Goal: Check status: Check status

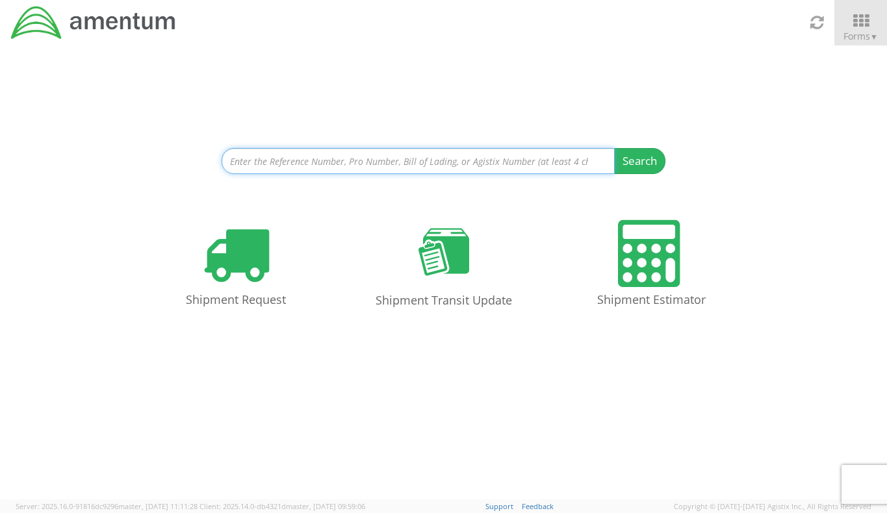
click at [403, 169] on input at bounding box center [418, 161] width 393 height 26
paste input "077-58475690"
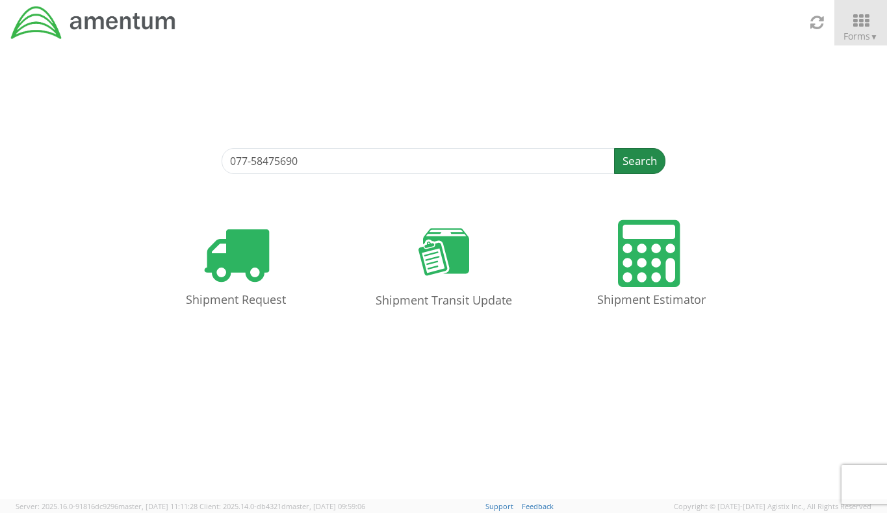
click at [638, 161] on button "Search" at bounding box center [639, 161] width 51 height 26
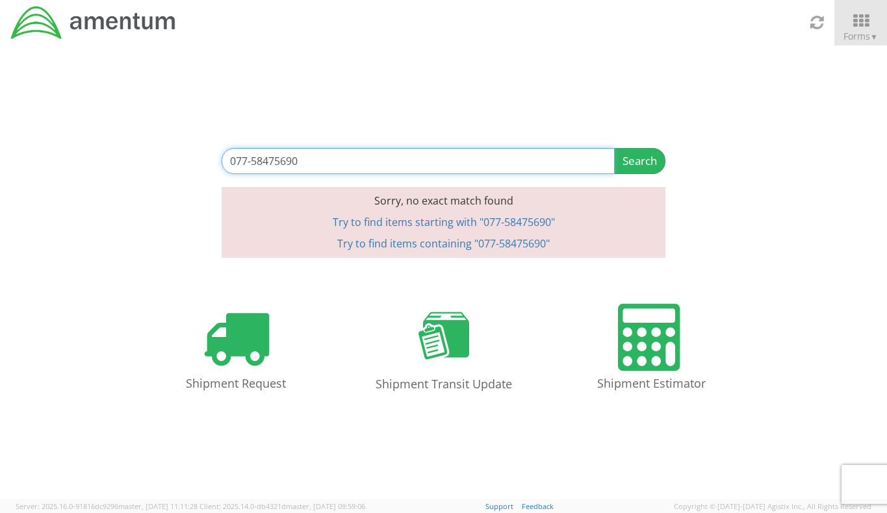
drag, startPoint x: 350, startPoint y: 159, endPoint x: 303, endPoint y: 170, distance: 48.1
click at [108, 147] on div "077-58475690 Search Refine By Ship From Date To Sorry, no exact match found Try…" at bounding box center [443, 151] width 887 height 213
paste input "ARI-25161-0068"
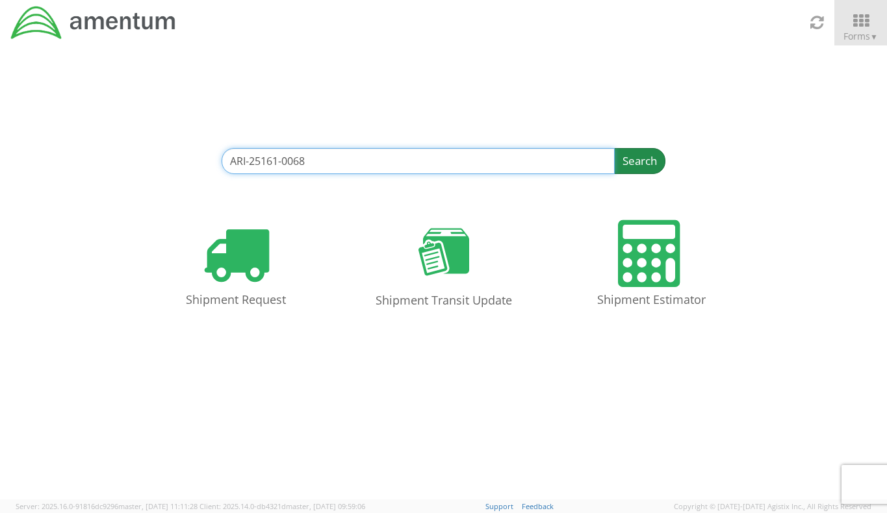
type input "ARI-25161-0068"
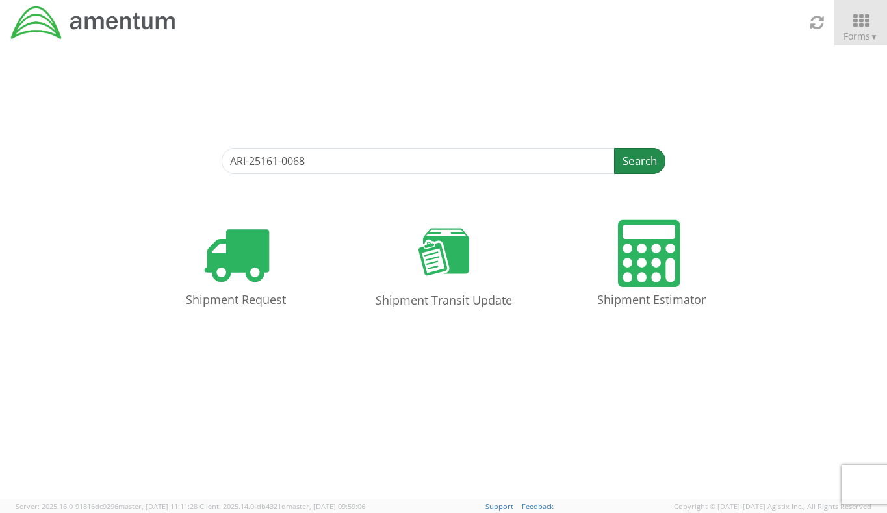
click at [636, 163] on button "Search" at bounding box center [639, 161] width 51 height 26
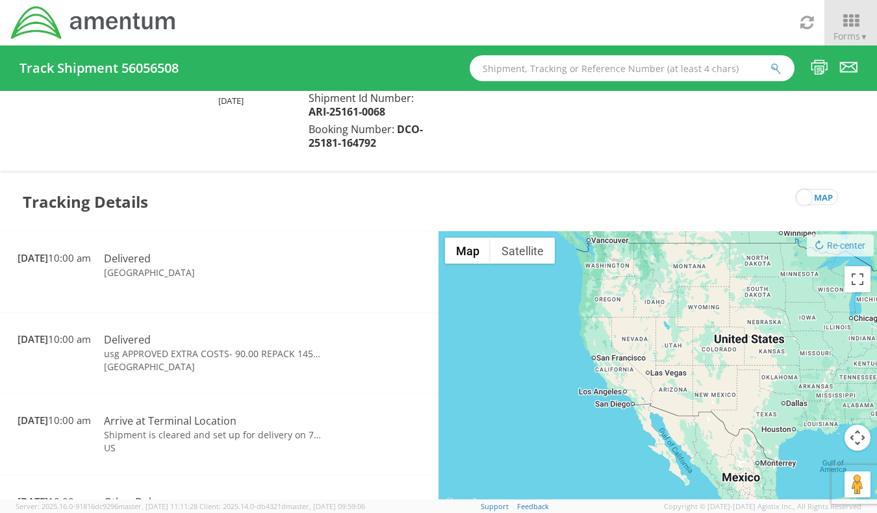
click at [523, 69] on input "text" at bounding box center [632, 68] width 325 height 26
paste input "ARI-25189-0069"
type input "ARI-25189-0069"
click at [775, 73] on icon "submit" at bounding box center [776, 69] width 11 height 12
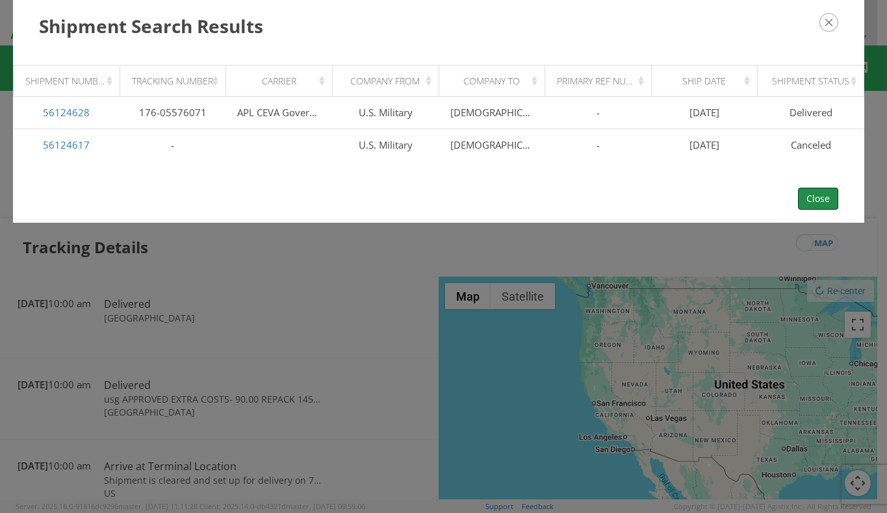
click at [835, 196] on button "Close" at bounding box center [818, 199] width 40 height 22
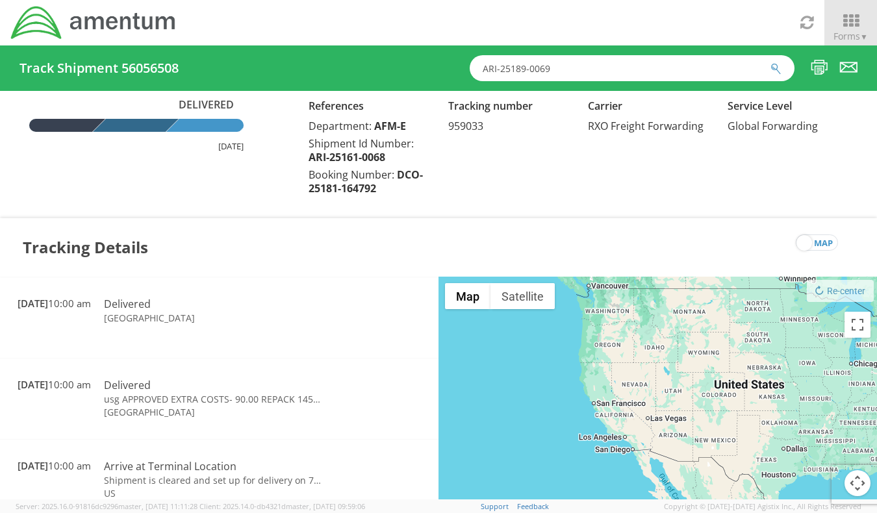
click at [460, 128] on span "959033" at bounding box center [465, 126] width 35 height 14
copy span "959033"
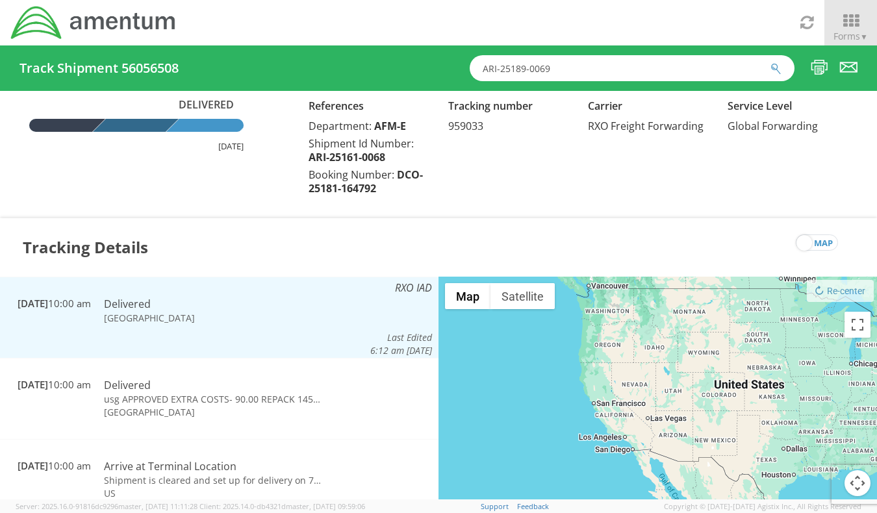
click at [329, 284] on td "RXO IAD Last Edited 6:12 am [DATE]" at bounding box center [384, 319] width 110 height 77
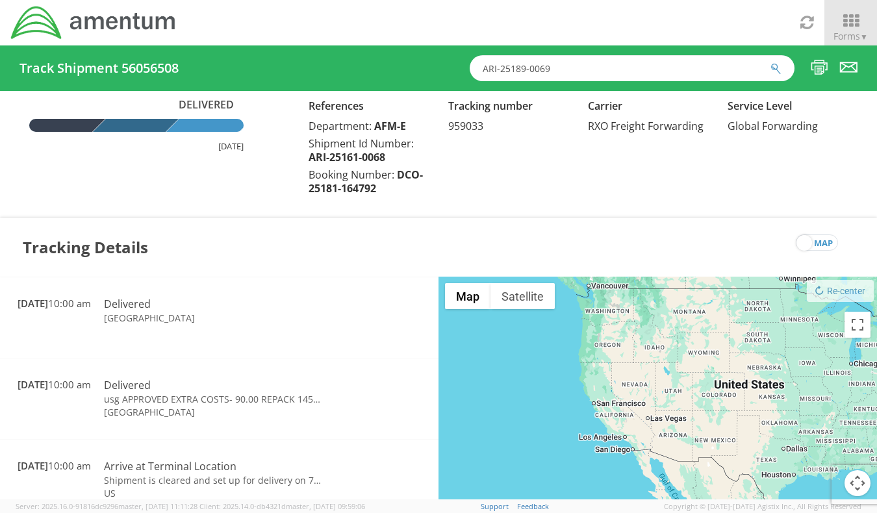
drag, startPoint x: 563, startPoint y: 70, endPoint x: 385, endPoint y: 58, distance: 178.5
click at [385, 58] on div "Track Shipment 56056508 ARI-25189-0069" at bounding box center [438, 67] width 877 height 45
click at [774, 70] on icon "submit" at bounding box center [776, 69] width 11 height 12
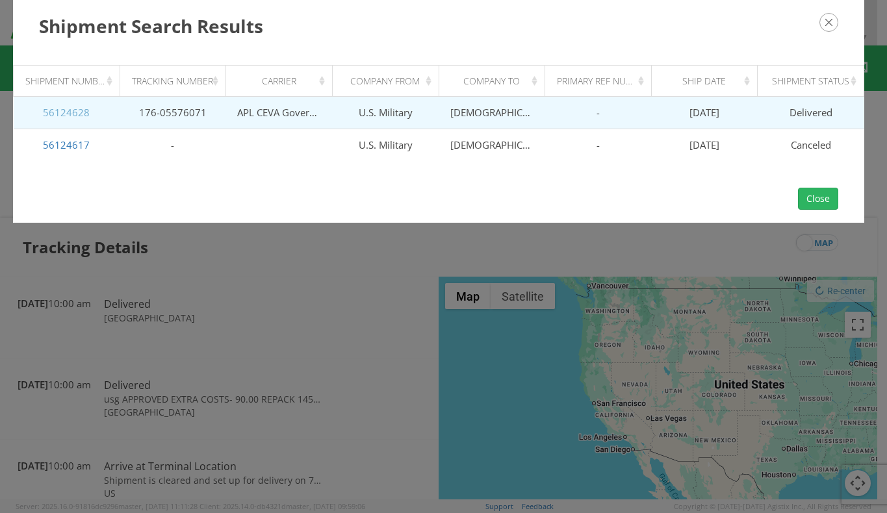
click at [79, 112] on link "56124628" at bounding box center [66, 112] width 47 height 13
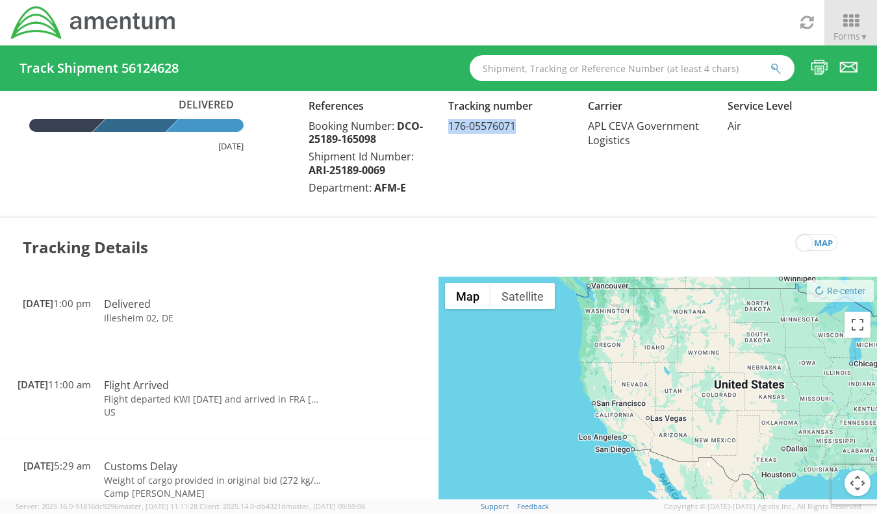
drag, startPoint x: 521, startPoint y: 129, endPoint x: 451, endPoint y: 132, distance: 70.3
click at [451, 132] on div "Tracking number 176-05576071" at bounding box center [509, 115] width 140 height 36
copy span "176-05576071"
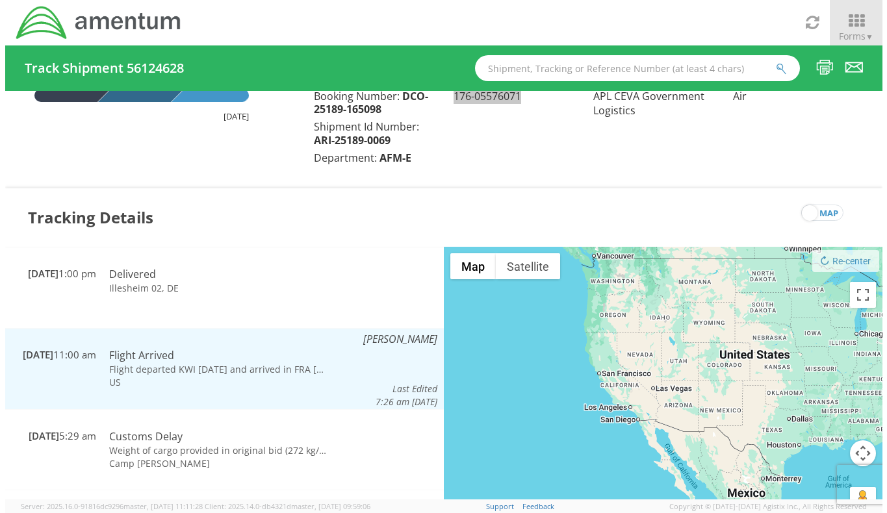
scroll to position [45, 0]
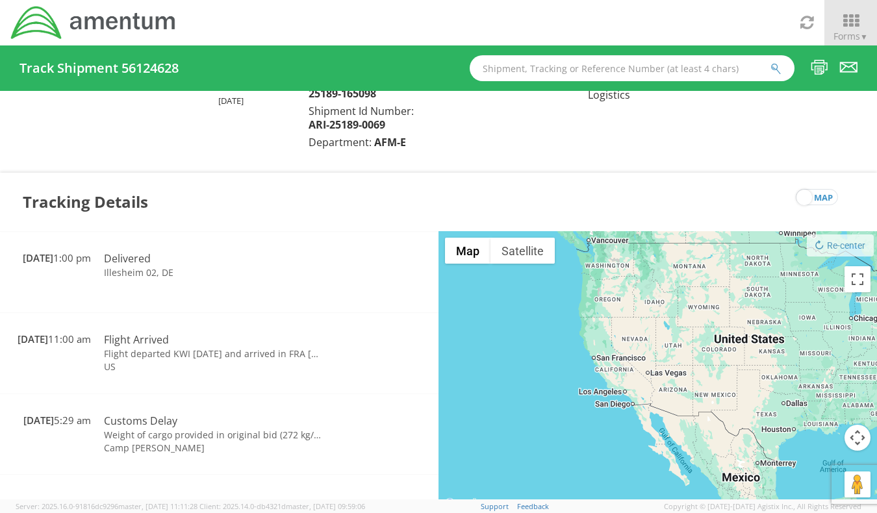
drag, startPoint x: 538, startPoint y: 71, endPoint x: 594, endPoint y: 71, distance: 55.9
click at [539, 71] on input "text" at bounding box center [632, 68] width 325 height 26
paste input "ILL-25178-0224"
type input "ILL-25178-0224"
click at [779, 74] on icon "submit" at bounding box center [776, 69] width 11 height 12
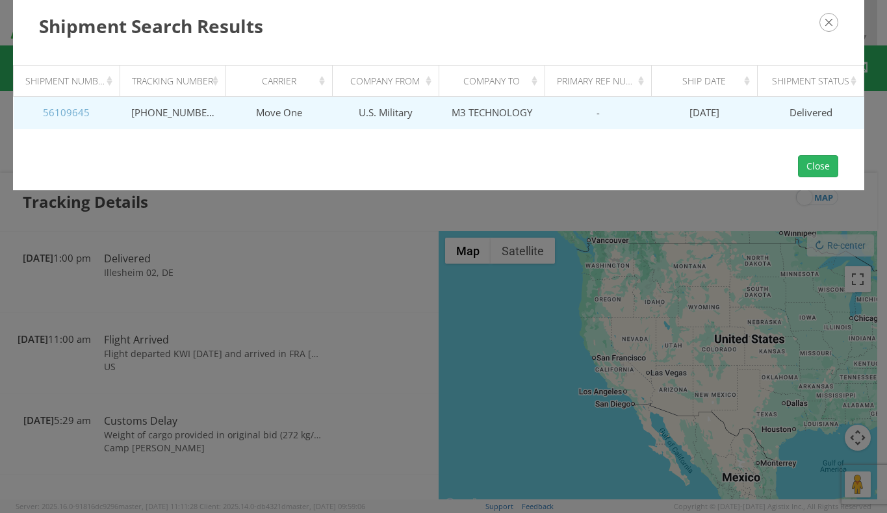
click at [57, 113] on link "56109645" at bounding box center [66, 112] width 47 height 13
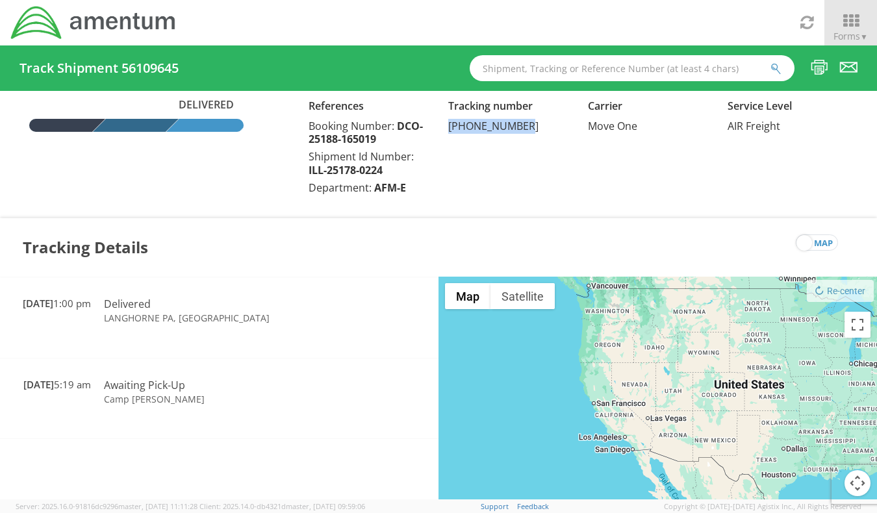
drag, startPoint x: 527, startPoint y: 128, endPoint x: 448, endPoint y: 130, distance: 79.3
click at [448, 130] on div "Tracking number [PHONE_NUMBER]" at bounding box center [509, 115] width 140 height 36
copy span "[PHONE_NUMBER]"
drag, startPoint x: 553, startPoint y: 77, endPoint x: 570, endPoint y: 73, distance: 17.5
click at [553, 77] on input "text" at bounding box center [632, 68] width 325 height 26
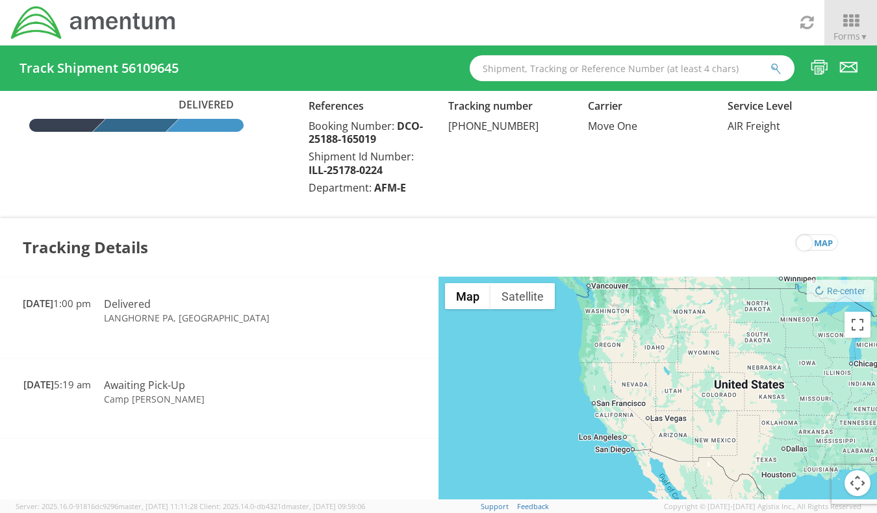
paste input "ILL-25169-0223"
type input "ILL-25169-0223"
click at [781, 70] on icon "submit" at bounding box center [776, 69] width 11 height 12
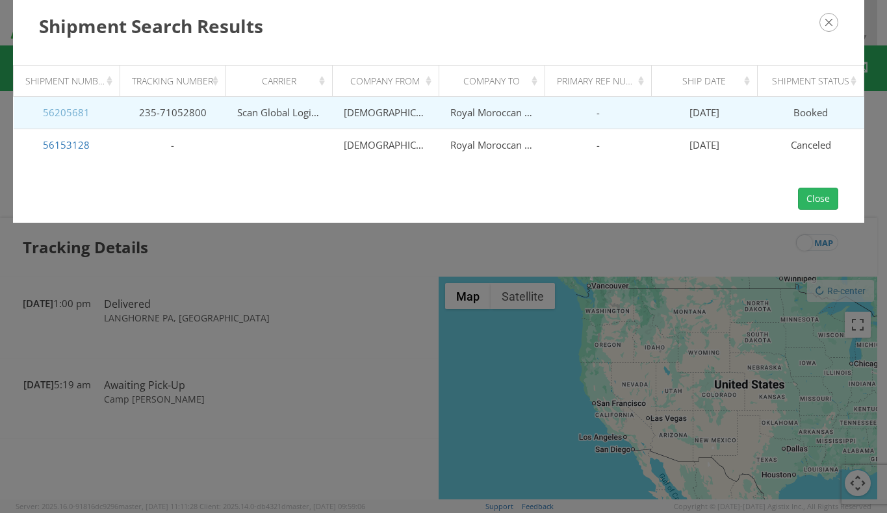
click at [69, 116] on link "56205681" at bounding box center [66, 112] width 47 height 13
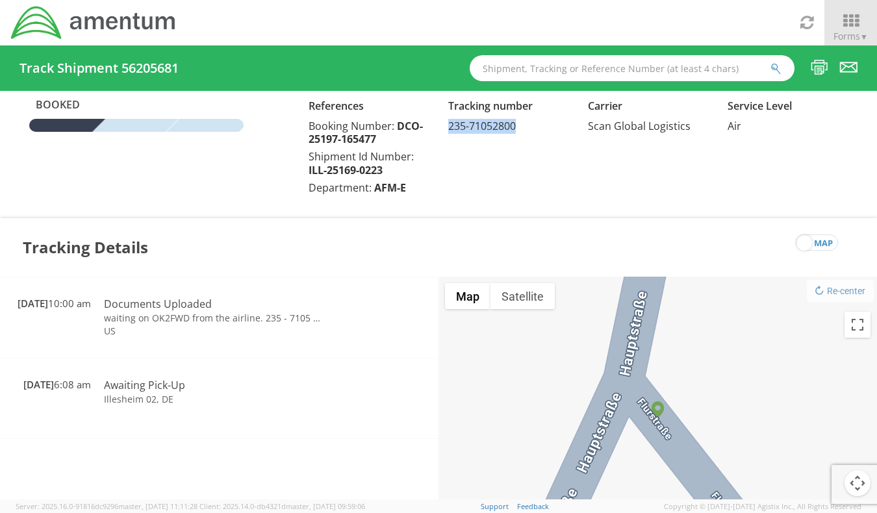
drag, startPoint x: 520, startPoint y: 126, endPoint x: 449, endPoint y: 127, distance: 70.8
click at [449, 127] on div "Tracking number 235-71052800" at bounding box center [509, 115] width 140 height 36
copy span "235-71052800"
click at [540, 71] on input "text" at bounding box center [632, 68] width 325 height 26
paste input "ILL-25188-0226"
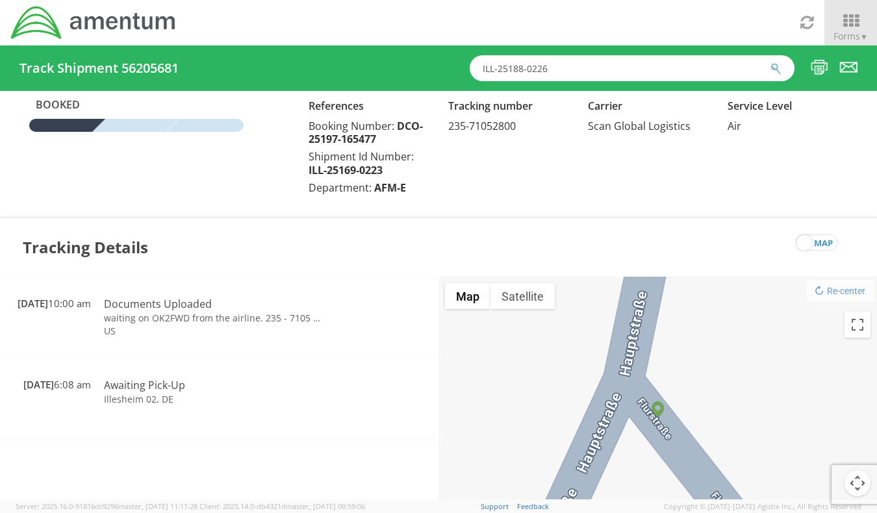
click at [786, 66] on input "ILL-25188-0226" at bounding box center [632, 68] width 325 height 26
type input "ILL-25188-0226"
click at [775, 64] on icon "submit" at bounding box center [776, 69] width 11 height 12
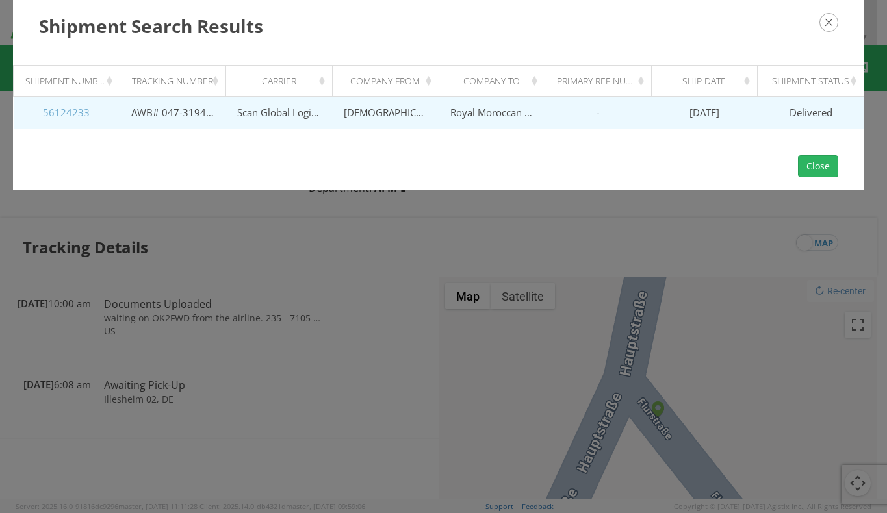
click at [53, 114] on link "56124233" at bounding box center [66, 112] width 47 height 13
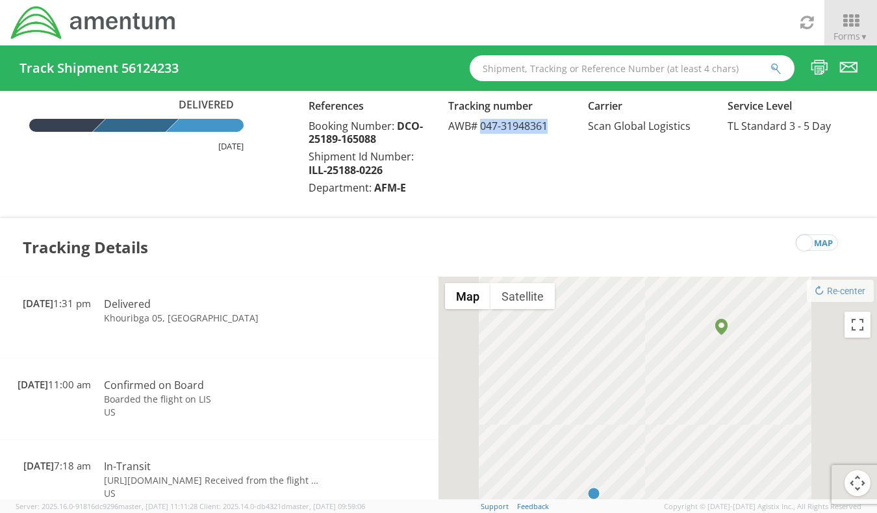
drag, startPoint x: 550, startPoint y: 125, endPoint x: 482, endPoint y: 136, distance: 69.0
click at [482, 136] on div "Delivered [DATE] References Booking Number: DCO-25189-165088 Shipment Id Number…" at bounding box center [439, 147] width 858 height 101
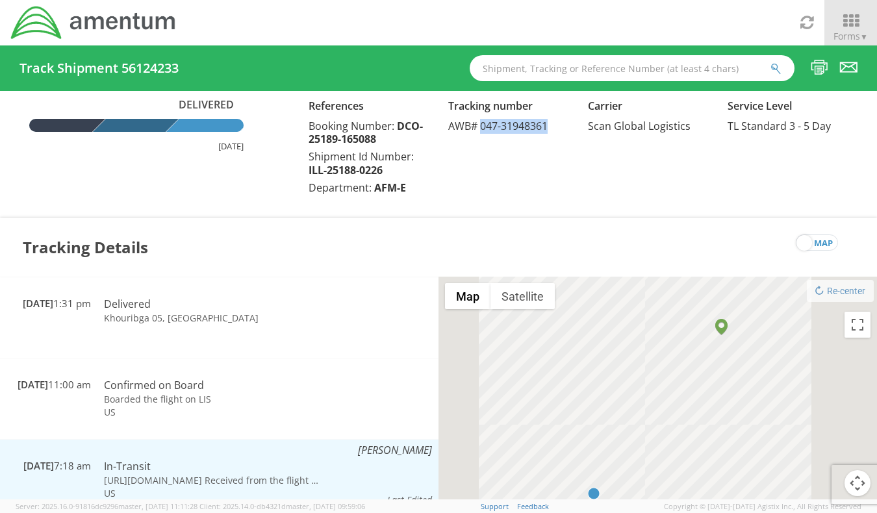
copy span "047-31948361"
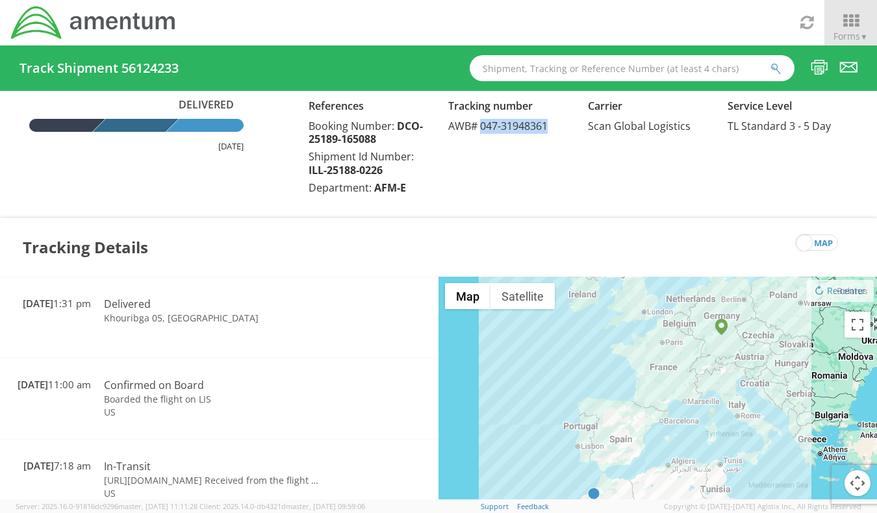
click at [239, 273] on div "Tracking Details map" at bounding box center [438, 247] width 877 height 58
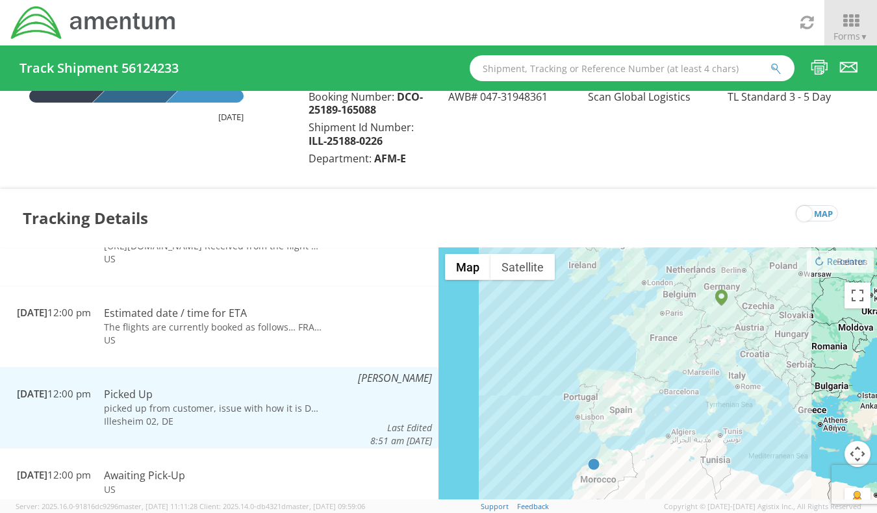
scroll to position [45, 0]
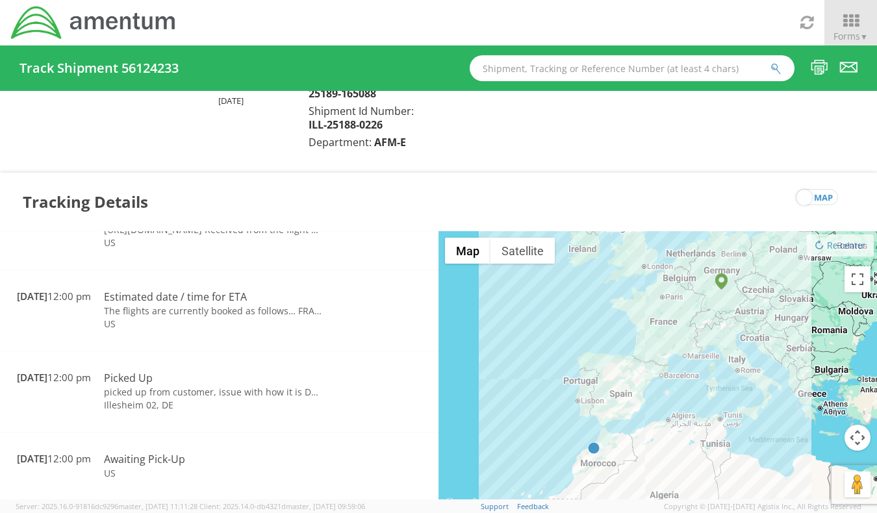
click at [526, 75] on input "text" at bounding box center [632, 68] width 325 height 26
paste input "ILL-25212-0229"
type input "ILL-25212-0229"
click at [776, 68] on icon "submit" at bounding box center [776, 69] width 11 height 12
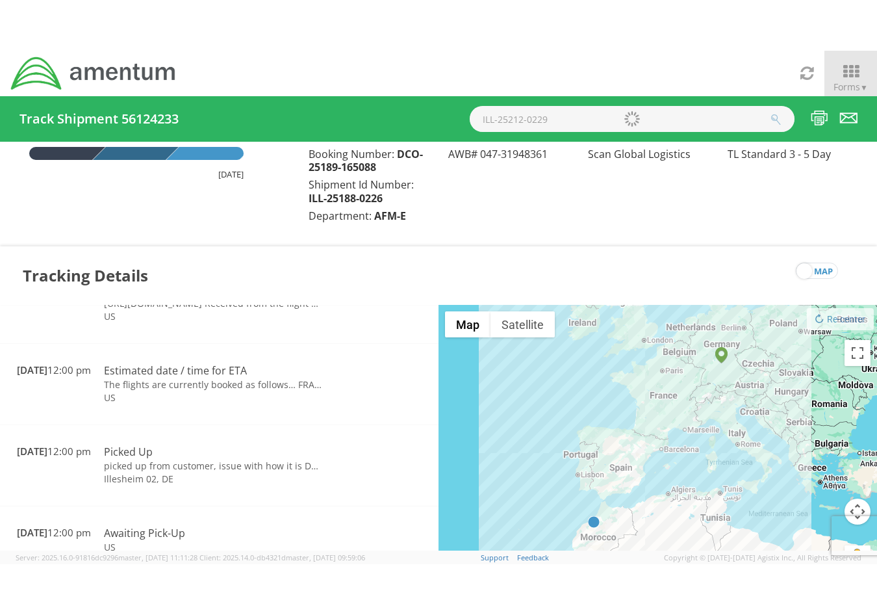
scroll to position [0, 0]
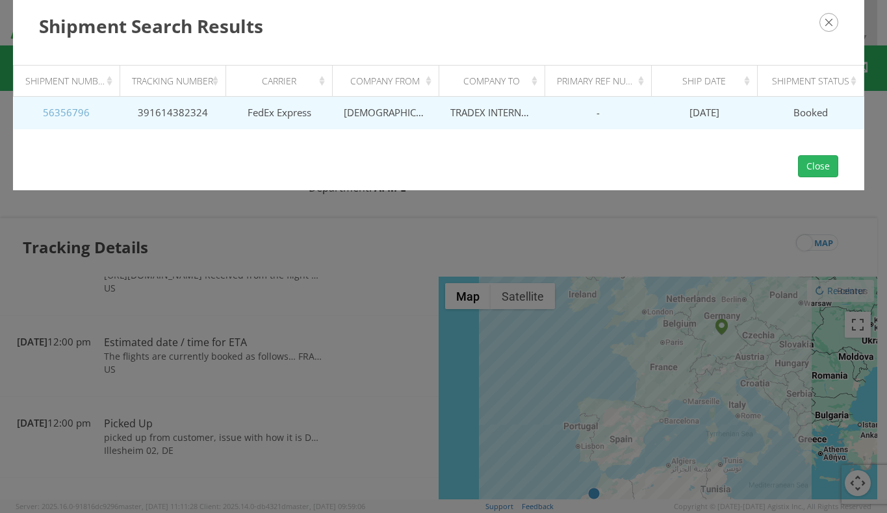
click at [57, 119] on link "56356796" at bounding box center [66, 112] width 47 height 13
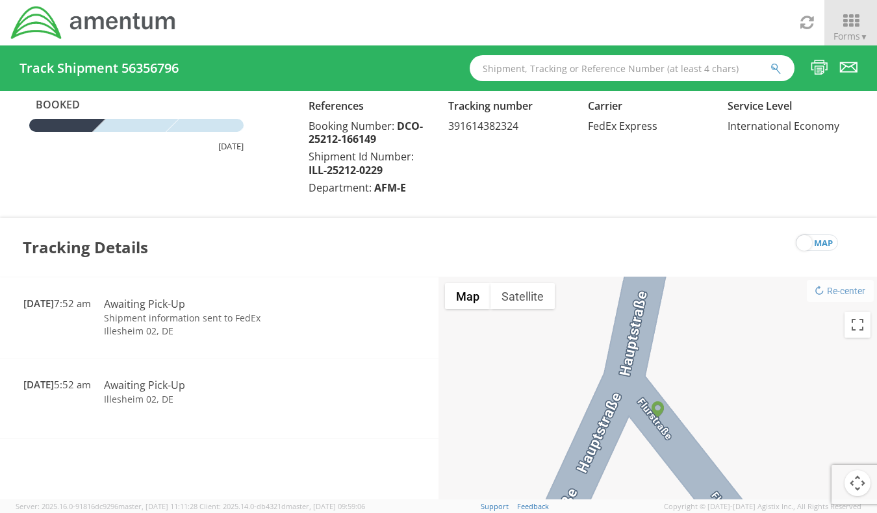
click at [480, 129] on span "391614382324" at bounding box center [483, 126] width 70 height 14
copy span "391614382324"
click at [549, 73] on input "text" at bounding box center [632, 68] width 325 height 26
paste input "ILL-25210-0227"
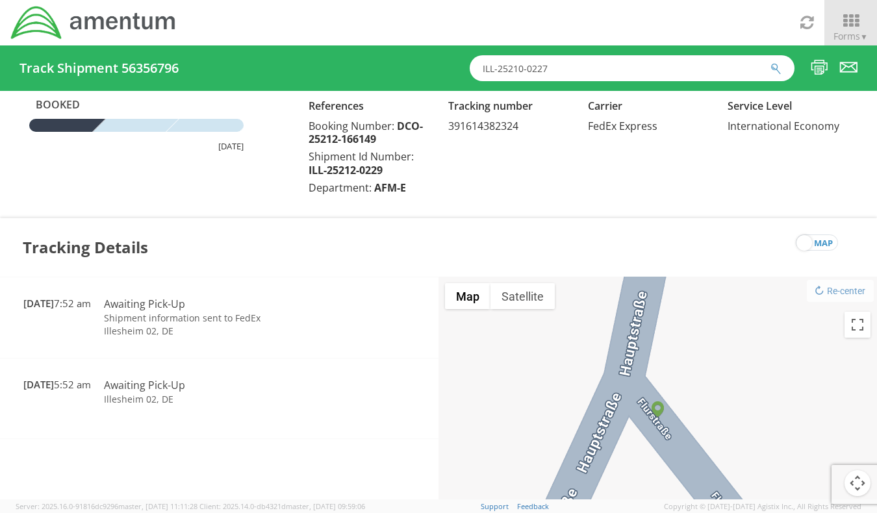
type input "ILL-25210-0227"
click at [773, 68] on icon "submit" at bounding box center [776, 69] width 11 height 12
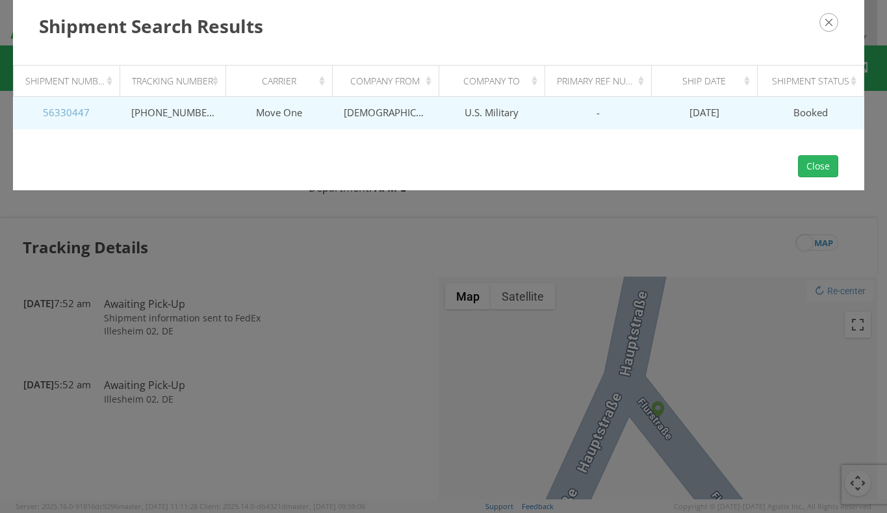
click at [65, 107] on link "56330447" at bounding box center [66, 112] width 47 height 13
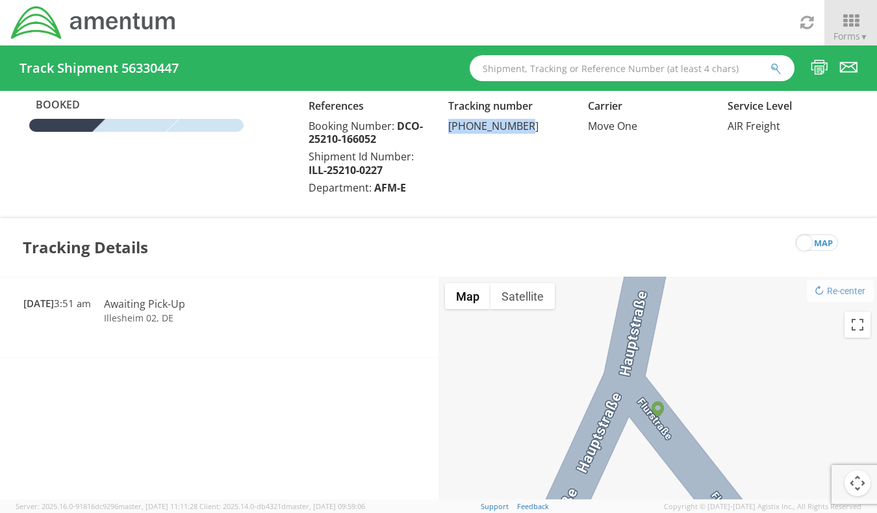
drag, startPoint x: 526, startPoint y: 130, endPoint x: 448, endPoint y: 127, distance: 77.4
click at [448, 127] on div "Tracking number [PHONE_NUMBER]" at bounding box center [509, 115] width 140 height 36
copy span "[PHONE_NUMBER]"
drag, startPoint x: 536, startPoint y: 73, endPoint x: 584, endPoint y: 78, distance: 49.0
click at [536, 73] on input "text" at bounding box center [632, 68] width 325 height 26
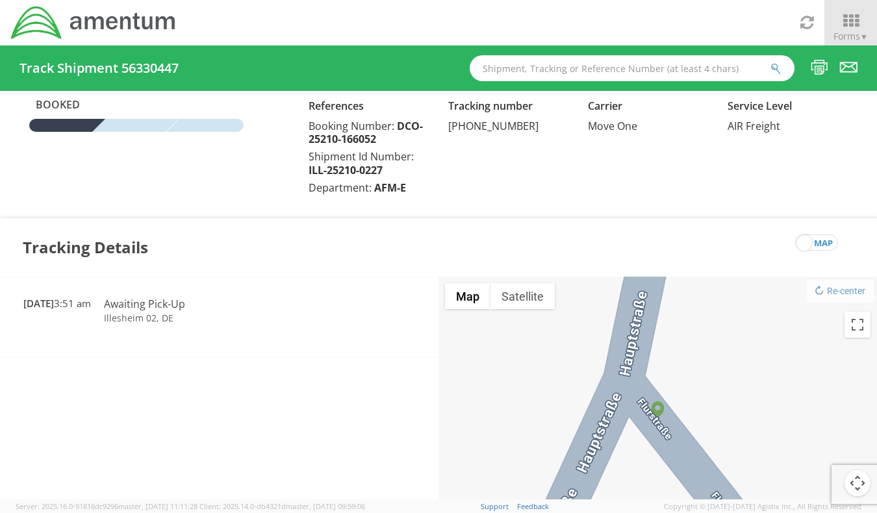
paste input "CAM-25211-0022"
type input "CAM-25211-0022"
click at [777, 65] on icon "submit" at bounding box center [776, 69] width 11 height 12
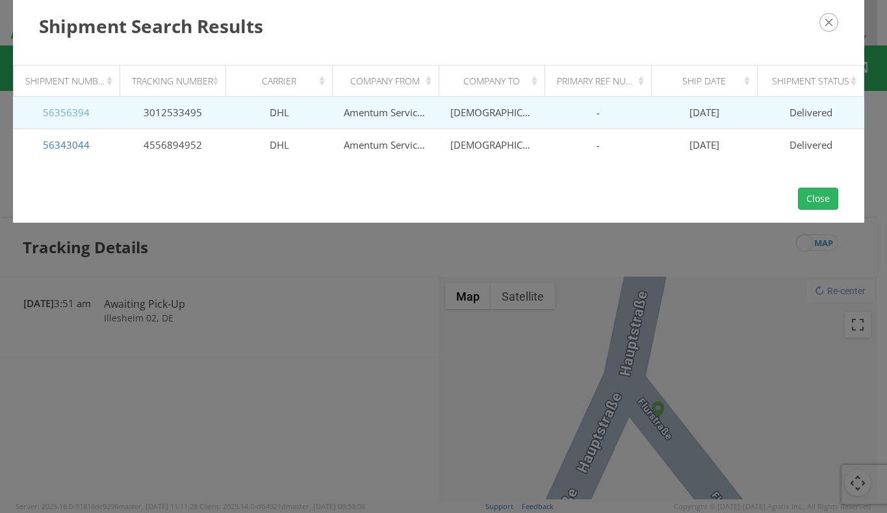
click at [68, 118] on link "56356394" at bounding box center [66, 112] width 47 height 13
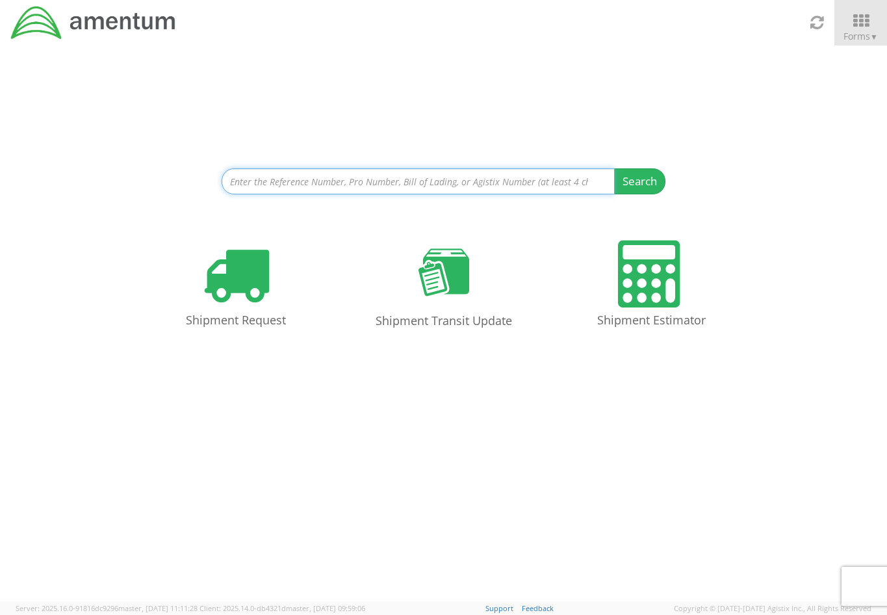
click at [426, 187] on input at bounding box center [418, 181] width 393 height 26
paste input "AFME-25206-2181"
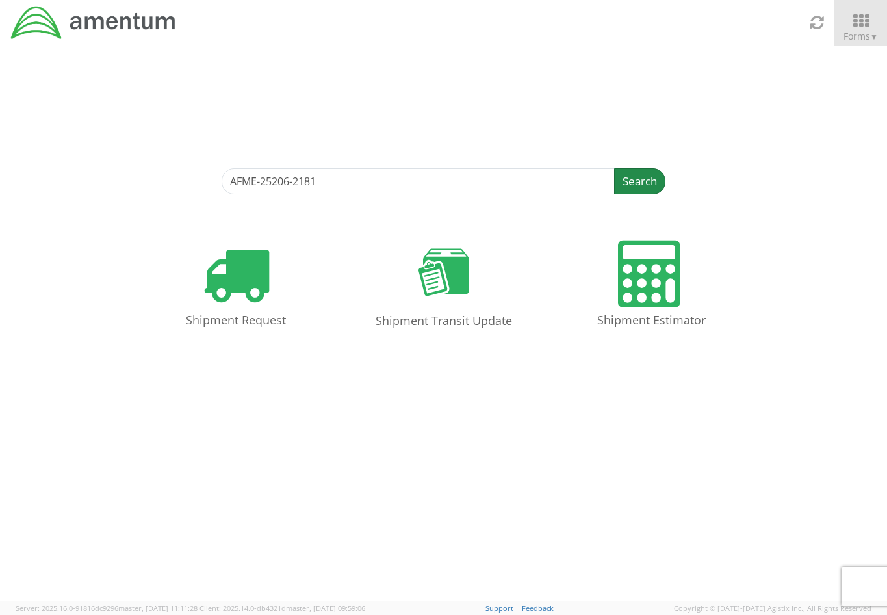
click at [623, 179] on button "Search" at bounding box center [639, 181] width 51 height 26
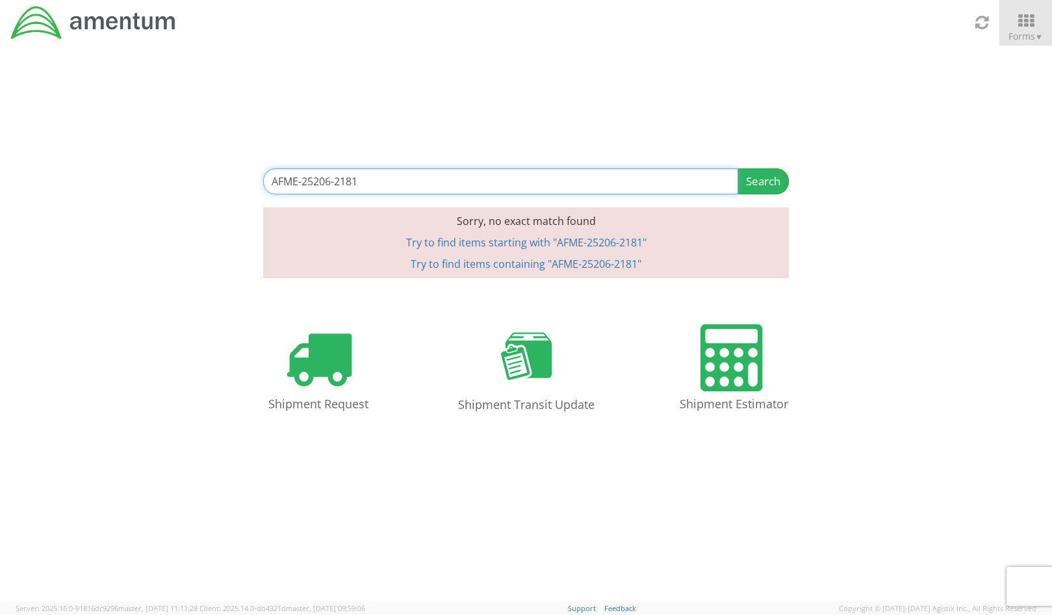
drag, startPoint x: 430, startPoint y: 185, endPoint x: 74, endPoint y: 183, distance: 355.5
click at [74, 183] on div "AFME-25206-2181 Search Refine By Ship From Date To Sorry, no exact match found …" at bounding box center [526, 161] width 1052 height 233
paste input "DCO-25213-166256"
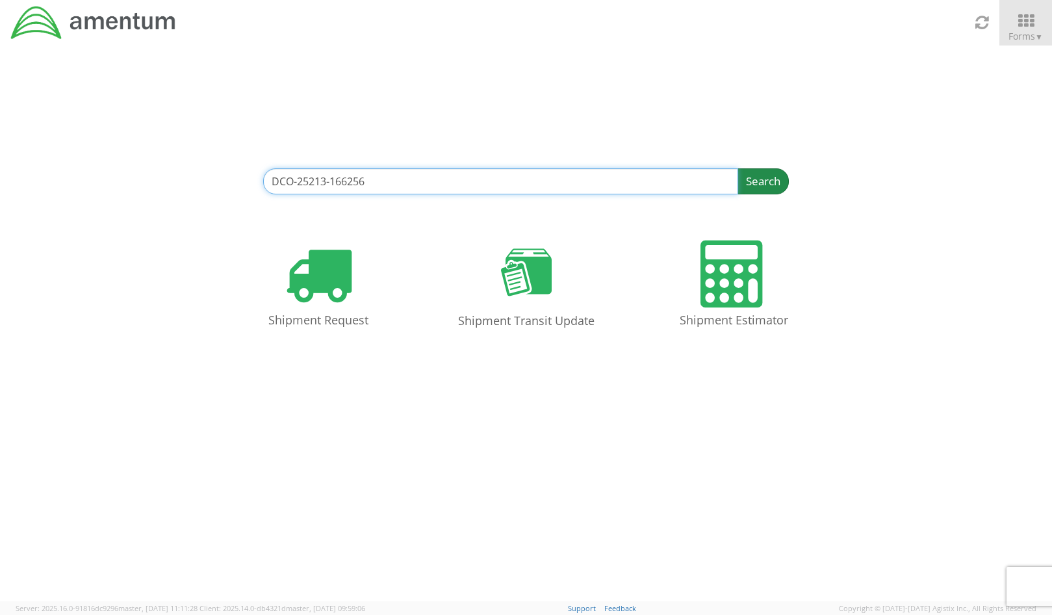
type input "DCO-25213-166256"
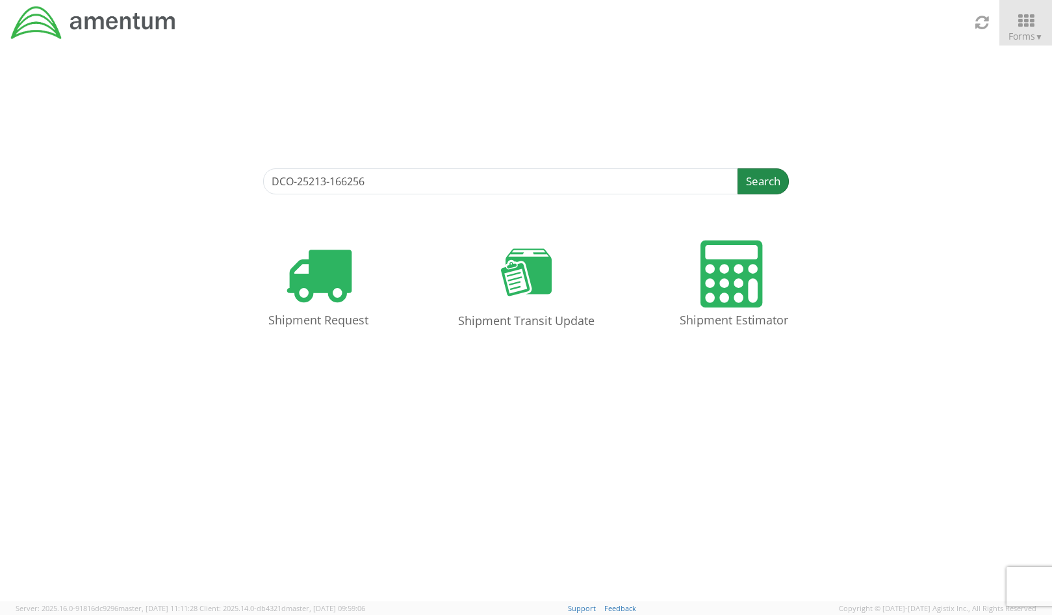
click at [745, 183] on button "Search" at bounding box center [763, 181] width 51 height 26
